Goal: Find specific page/section: Find specific page/section

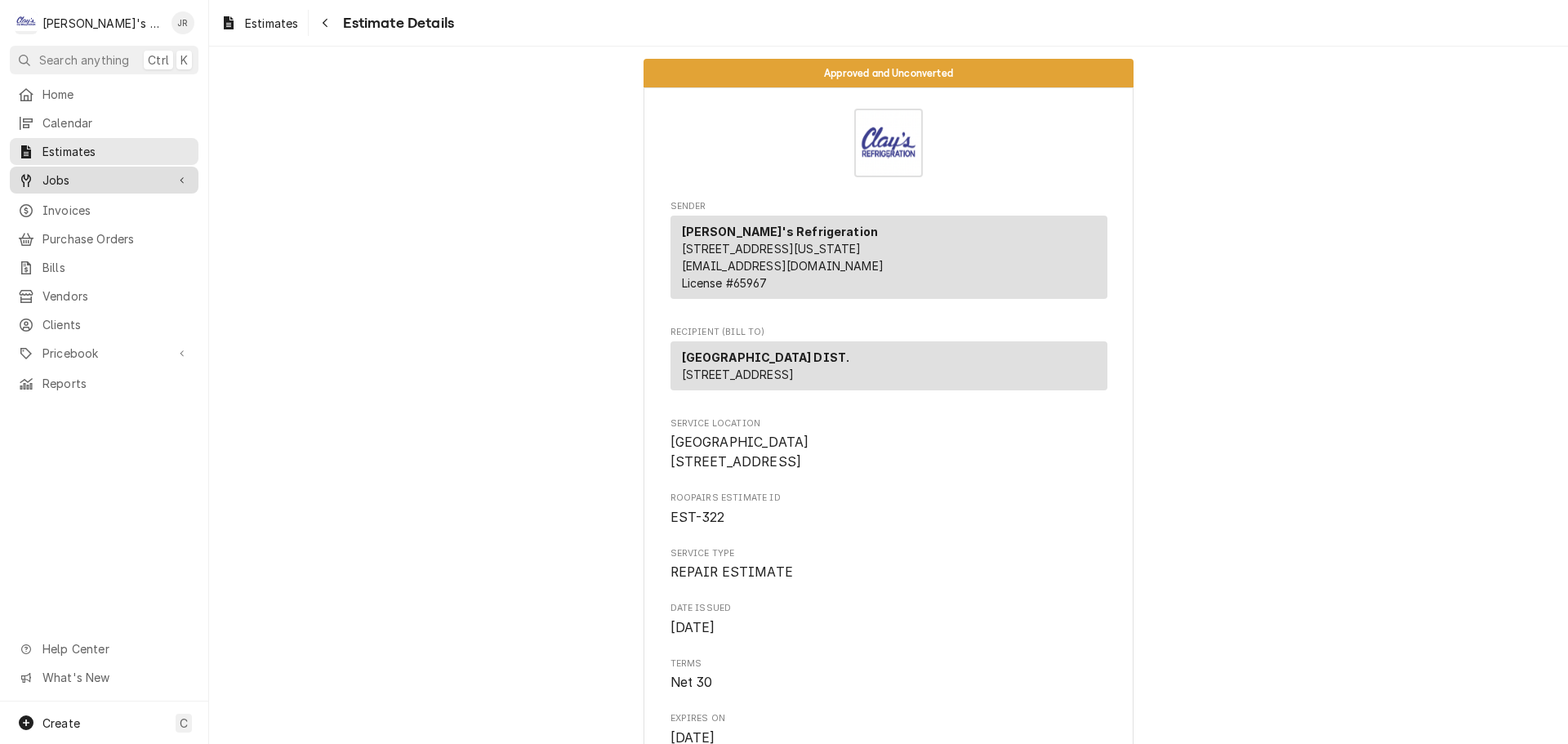
click at [107, 172] on span "Jobs" at bounding box center [104, 180] width 123 height 17
click at [131, 180] on span "Jobs" at bounding box center [104, 180] width 123 height 17
click at [137, 181] on span "Jobs" at bounding box center [104, 180] width 123 height 17
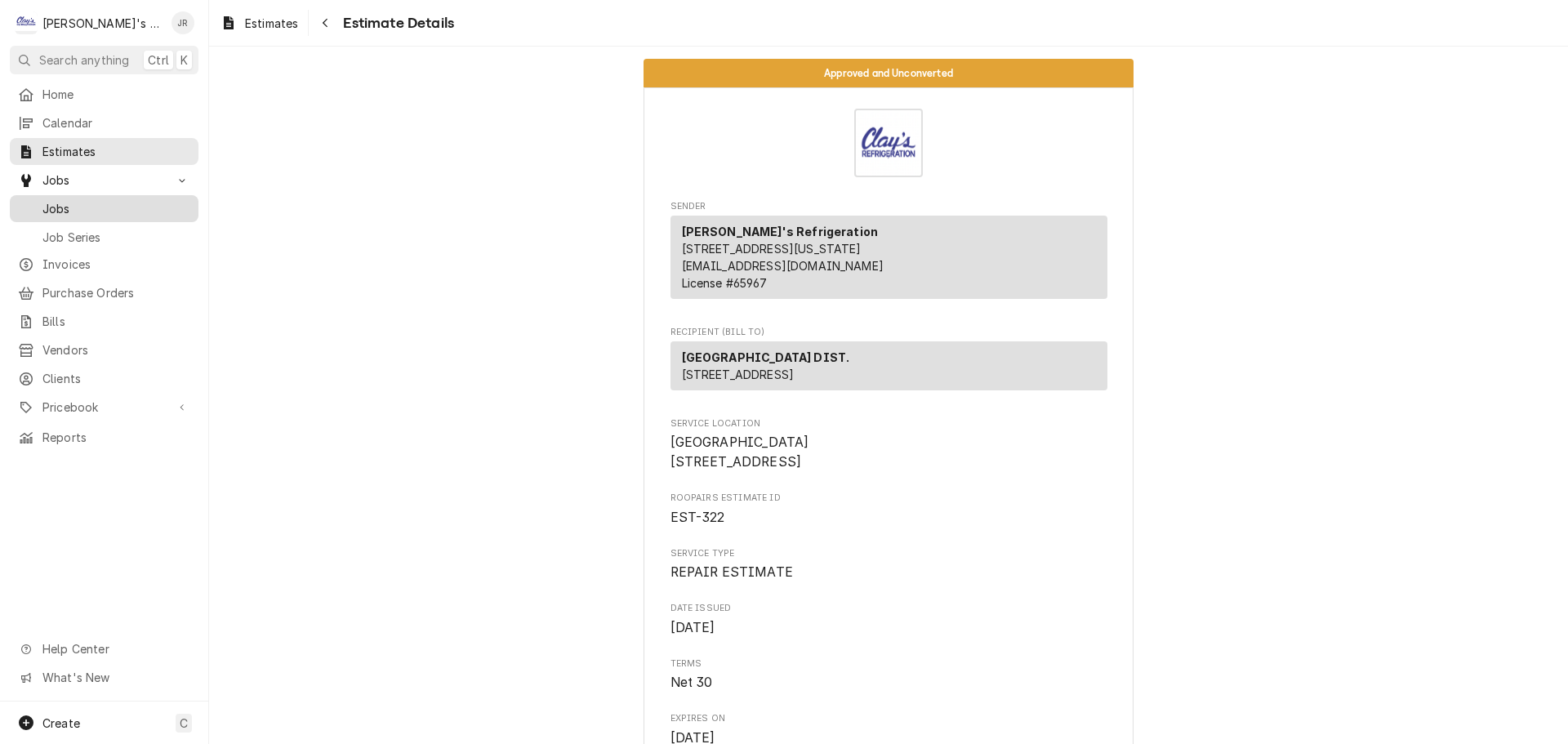
click at [138, 207] on span "Jobs" at bounding box center [116, 208] width 147 height 17
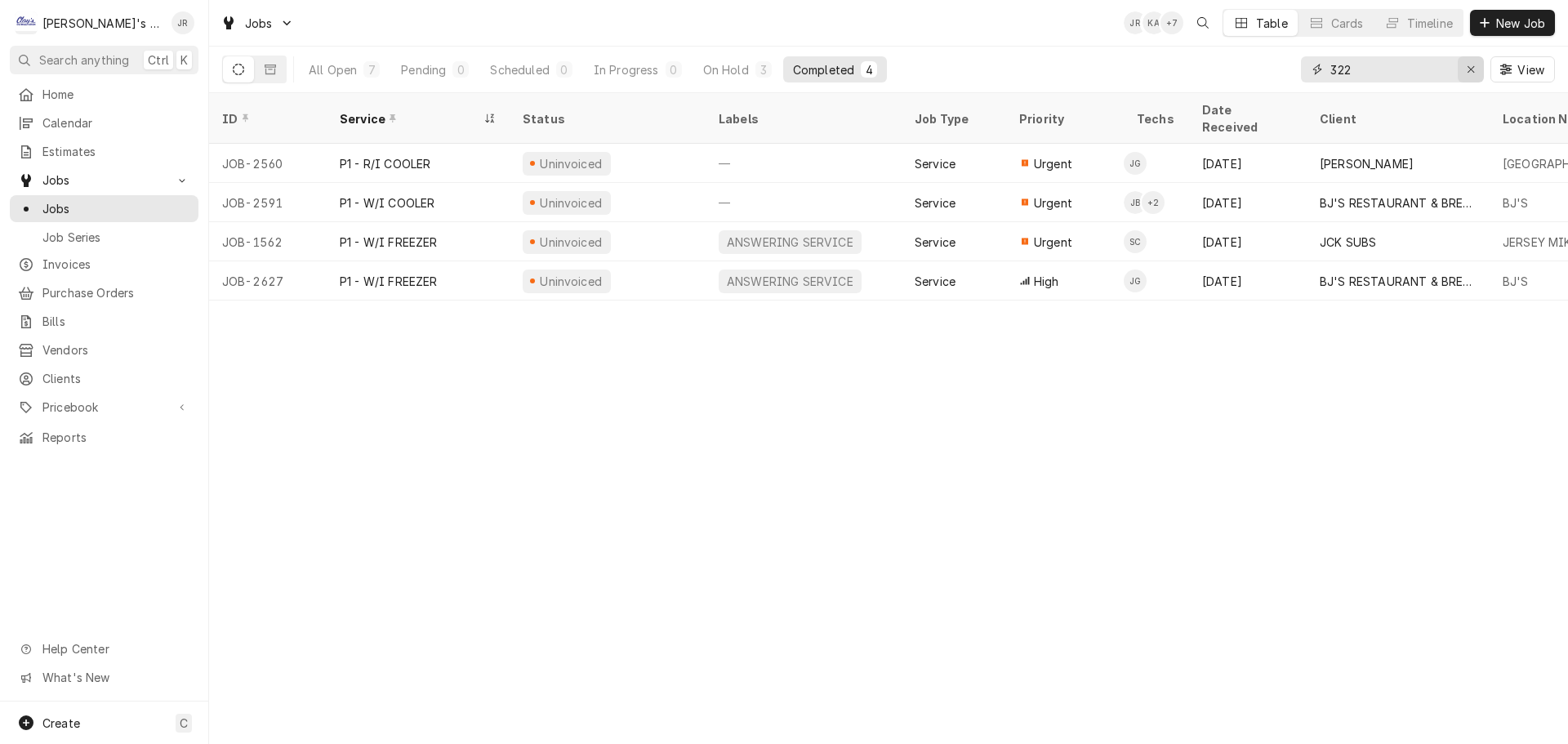
click at [1464, 74] on div "Erase input" at bounding box center [1470, 69] width 16 height 16
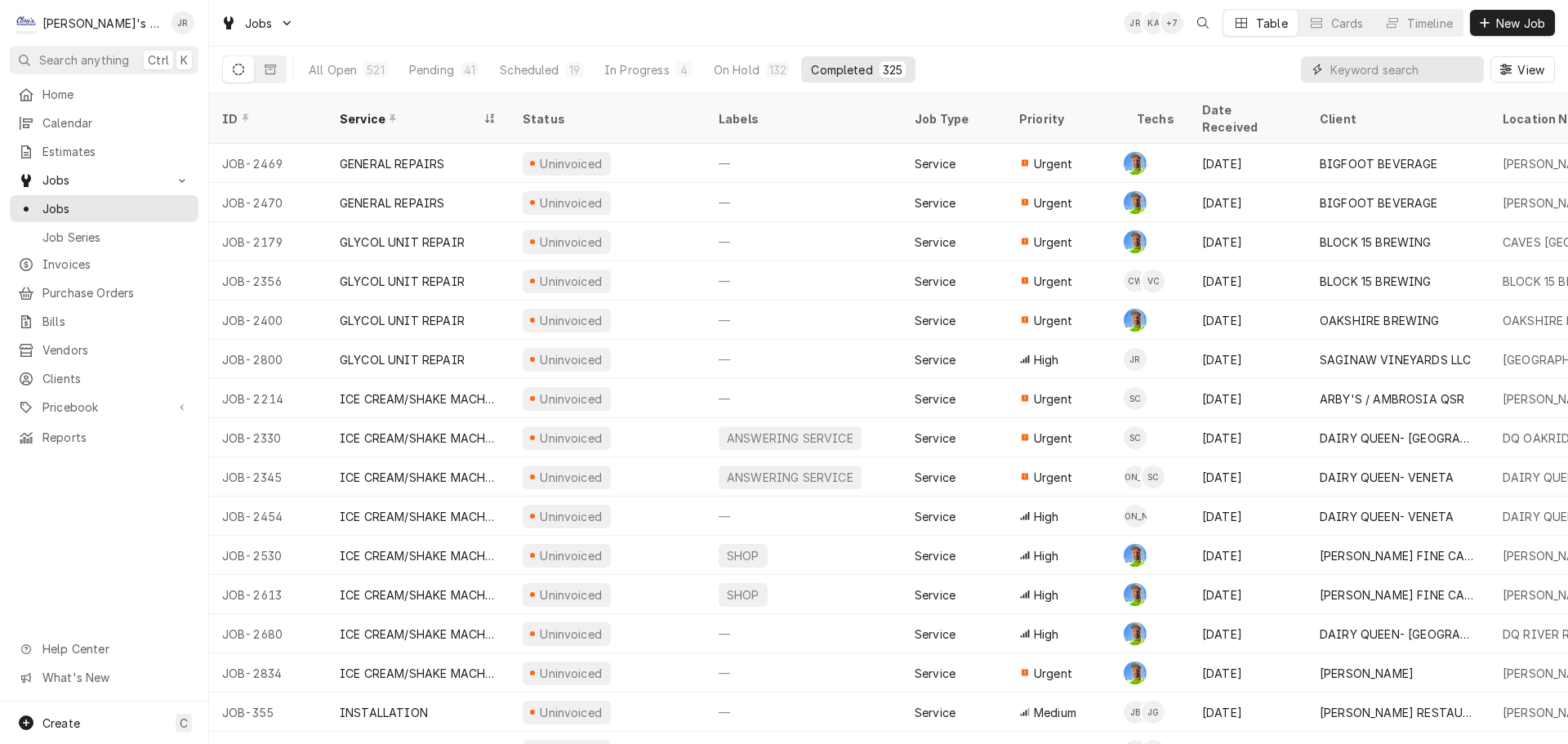
click at [1394, 69] on input "Dynamic Content Wrapper" at bounding box center [1403, 68] width 146 height 26
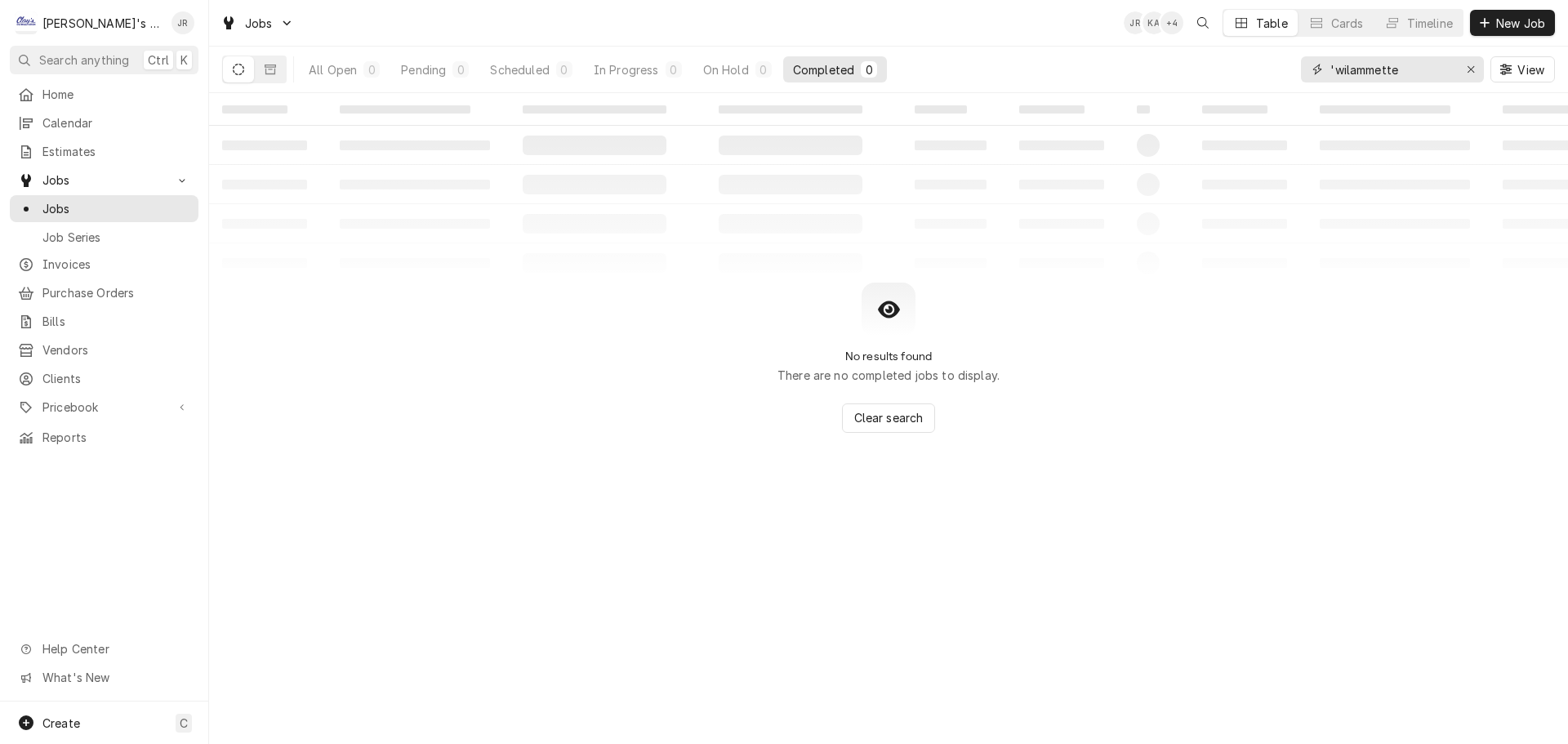
drag, startPoint x: 1413, startPoint y: 68, endPoint x: 1333, endPoint y: 77, distance: 80.5
click at [1333, 77] on input "'wilammette" at bounding box center [1391, 68] width 123 height 26
type input "'"
click at [277, 77] on button "Dynamic Content Wrapper" at bounding box center [270, 68] width 31 height 26
click at [1392, 70] on input "mcdonalds willamette" at bounding box center [1391, 68] width 123 height 26
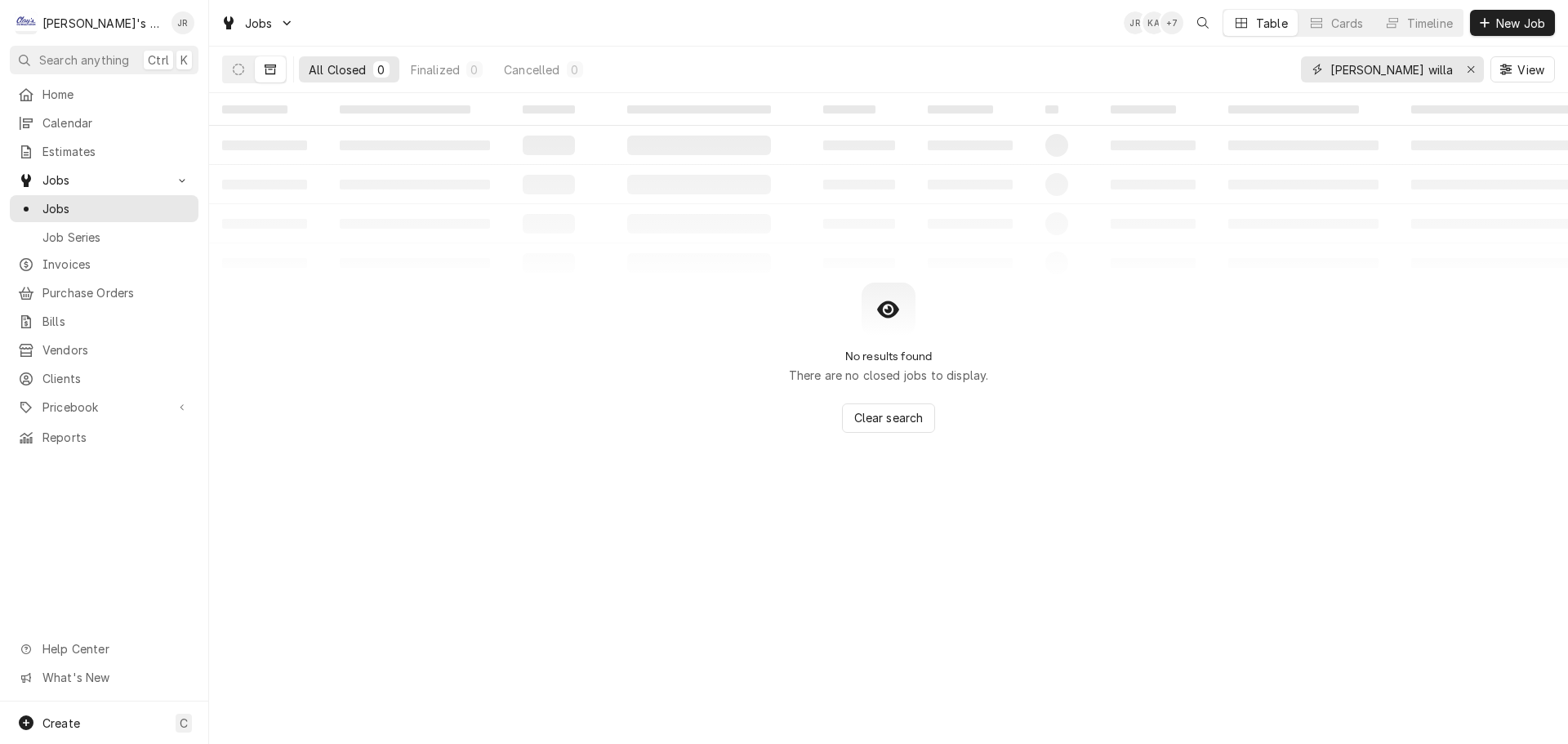
type input "[PERSON_NAME] willamette"
